Goal: Navigation & Orientation: Find specific page/section

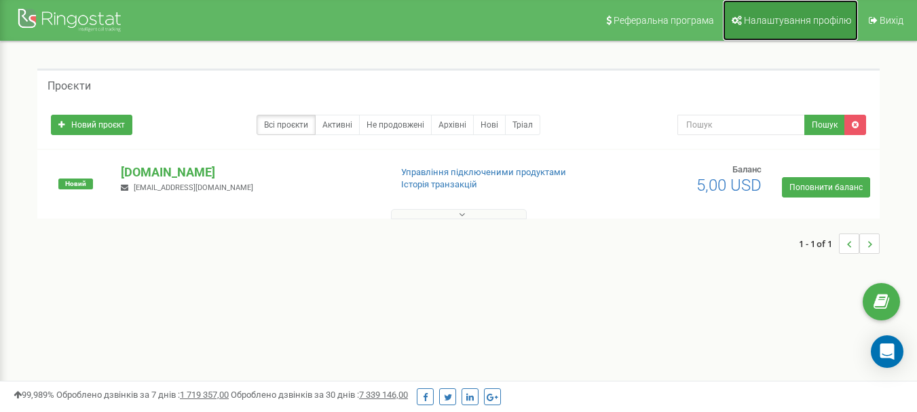
click at [787, 10] on link "Налаштування профілю" at bounding box center [790, 20] width 135 height 41
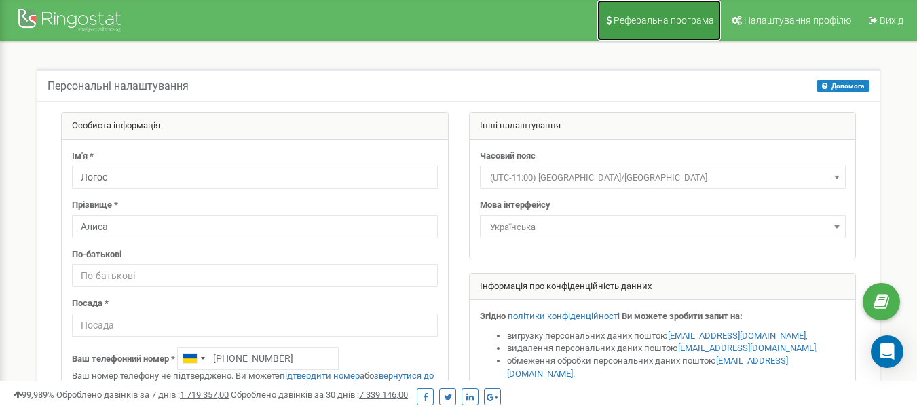
click at [665, 31] on link "Реферальна програма" at bounding box center [660, 20] width 124 height 41
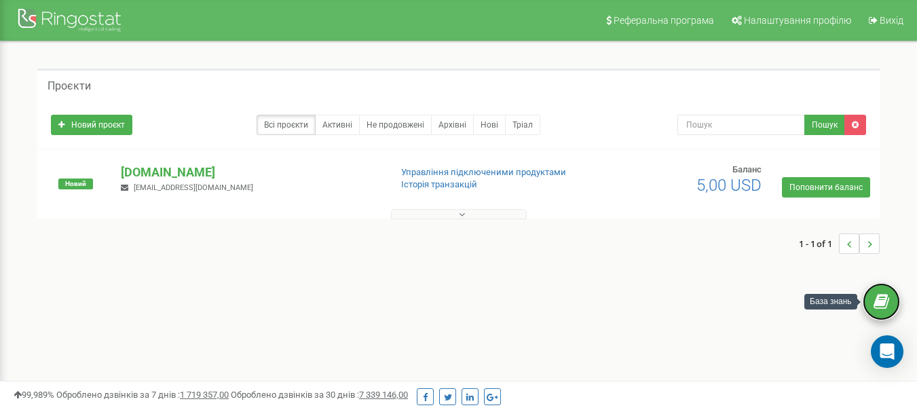
click at [875, 302] on icon at bounding box center [882, 302] width 16 height 20
